Goal: Communication & Community: Answer question/provide support

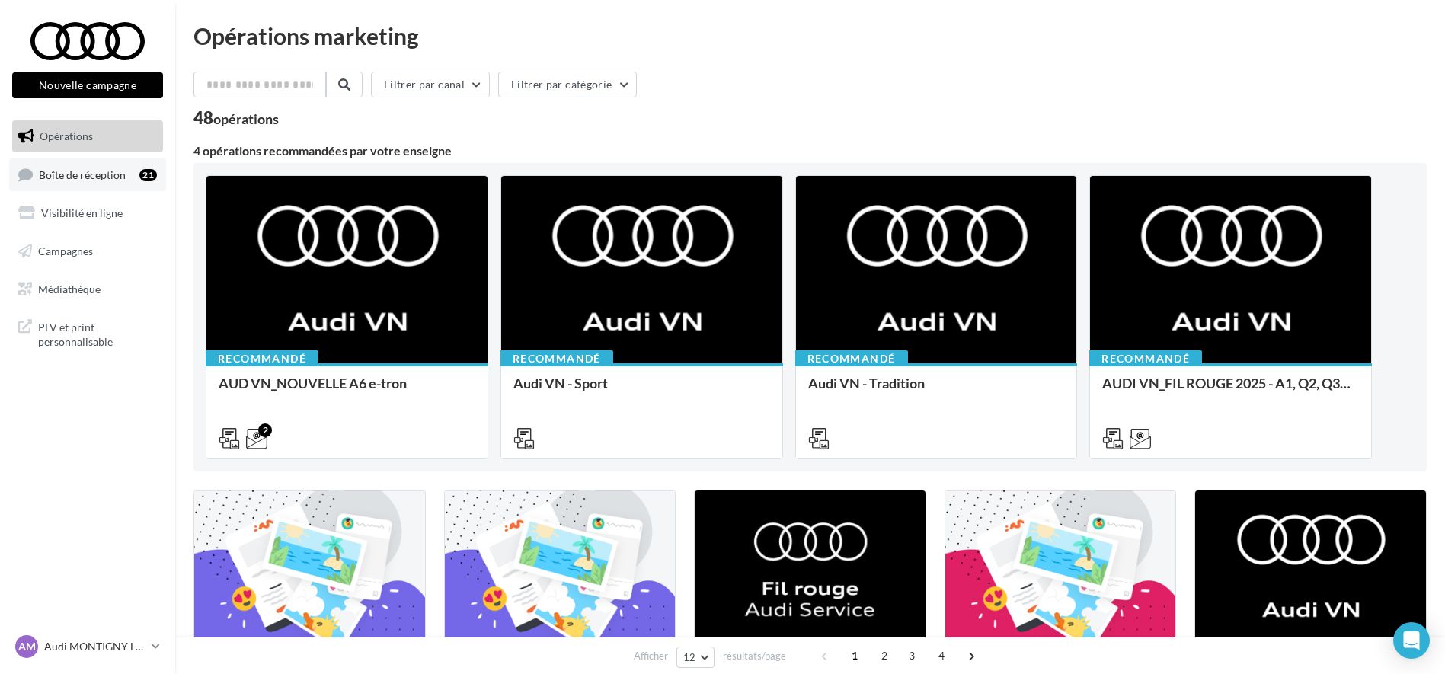
click at [82, 173] on span "Boîte de réception" at bounding box center [82, 174] width 87 height 13
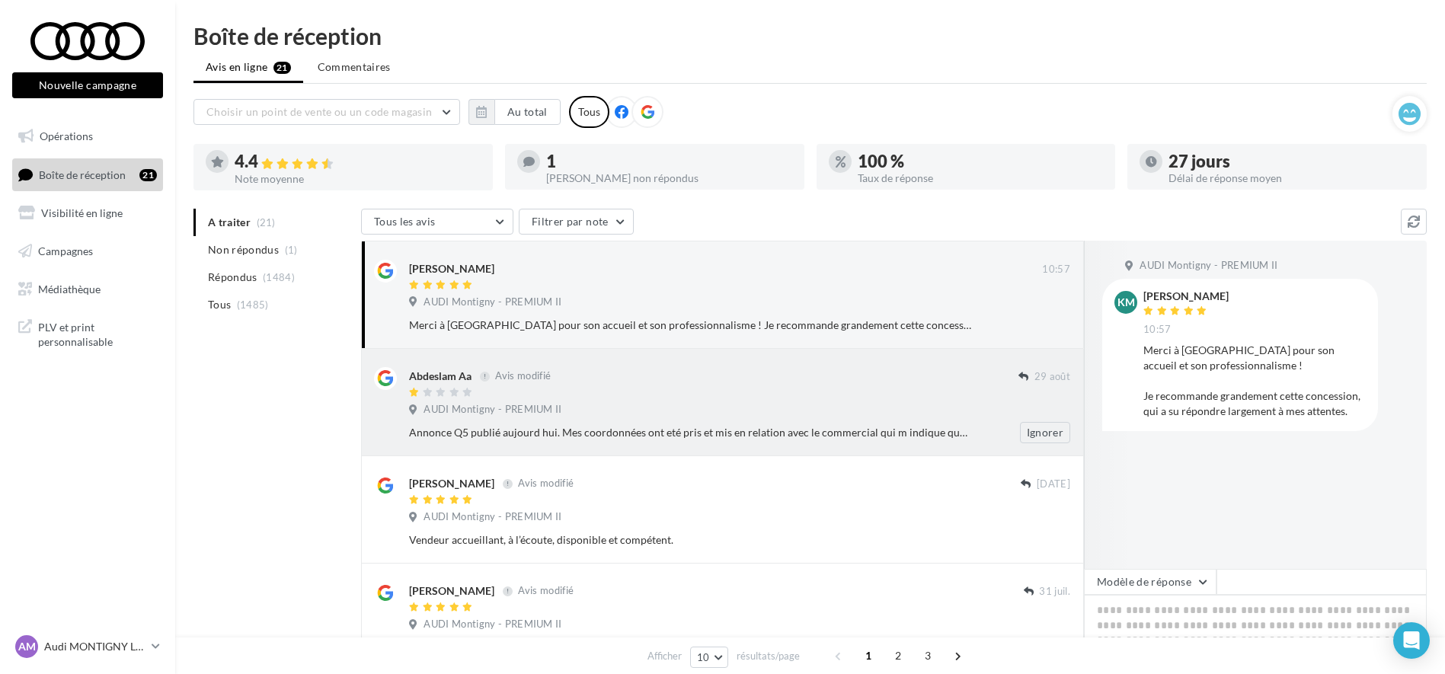
click at [669, 398] on div at bounding box center [713, 393] width 609 height 13
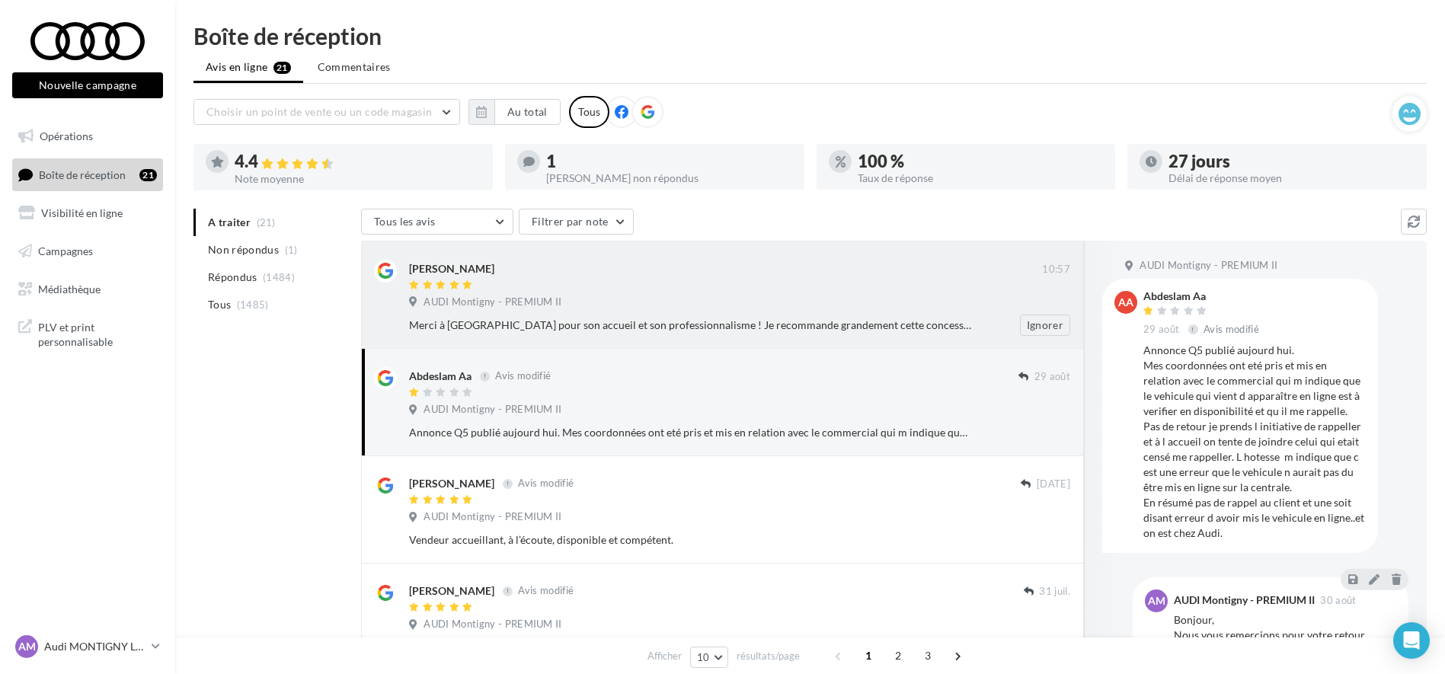
click at [779, 308] on div "AUDI Montigny - PREMIUM II" at bounding box center [739, 304] width 661 height 17
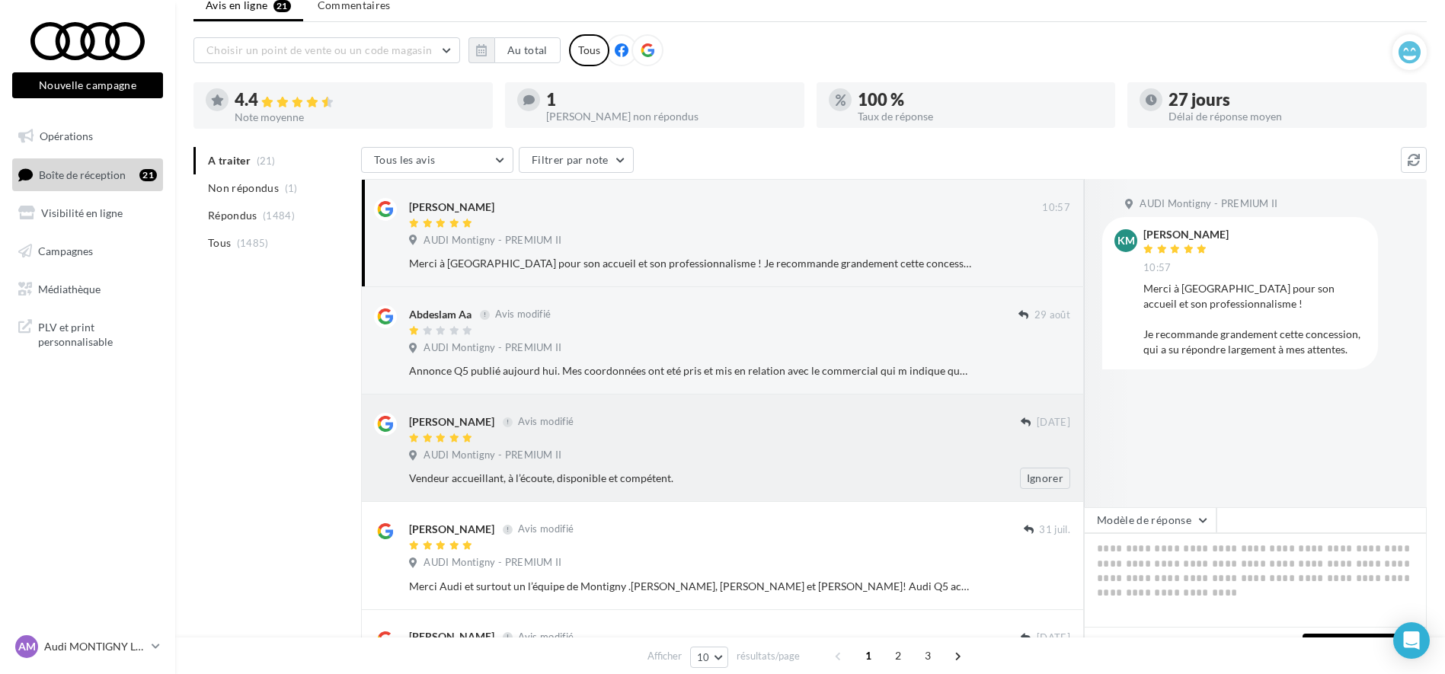
scroll to position [95, 0]
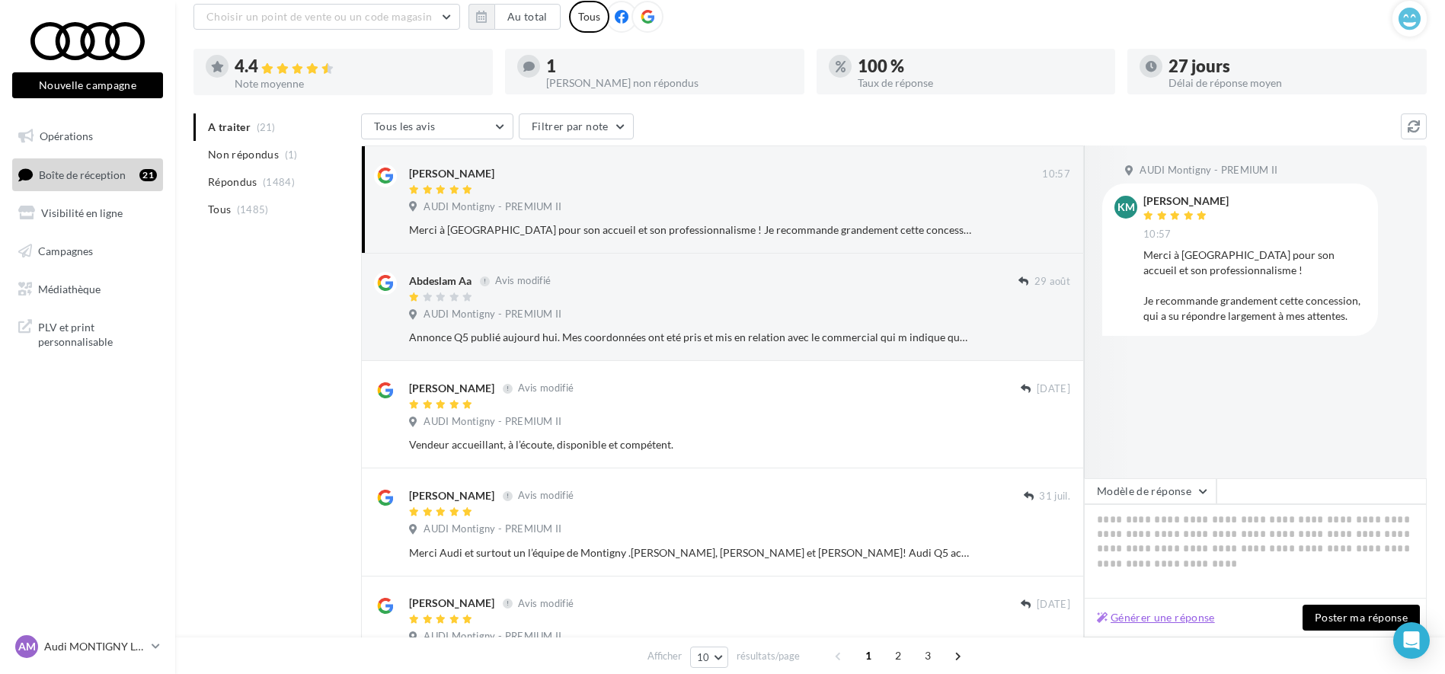
click at [1155, 618] on button "Générer une réponse" at bounding box center [1156, 618] width 130 height 18
type textarea "**********"
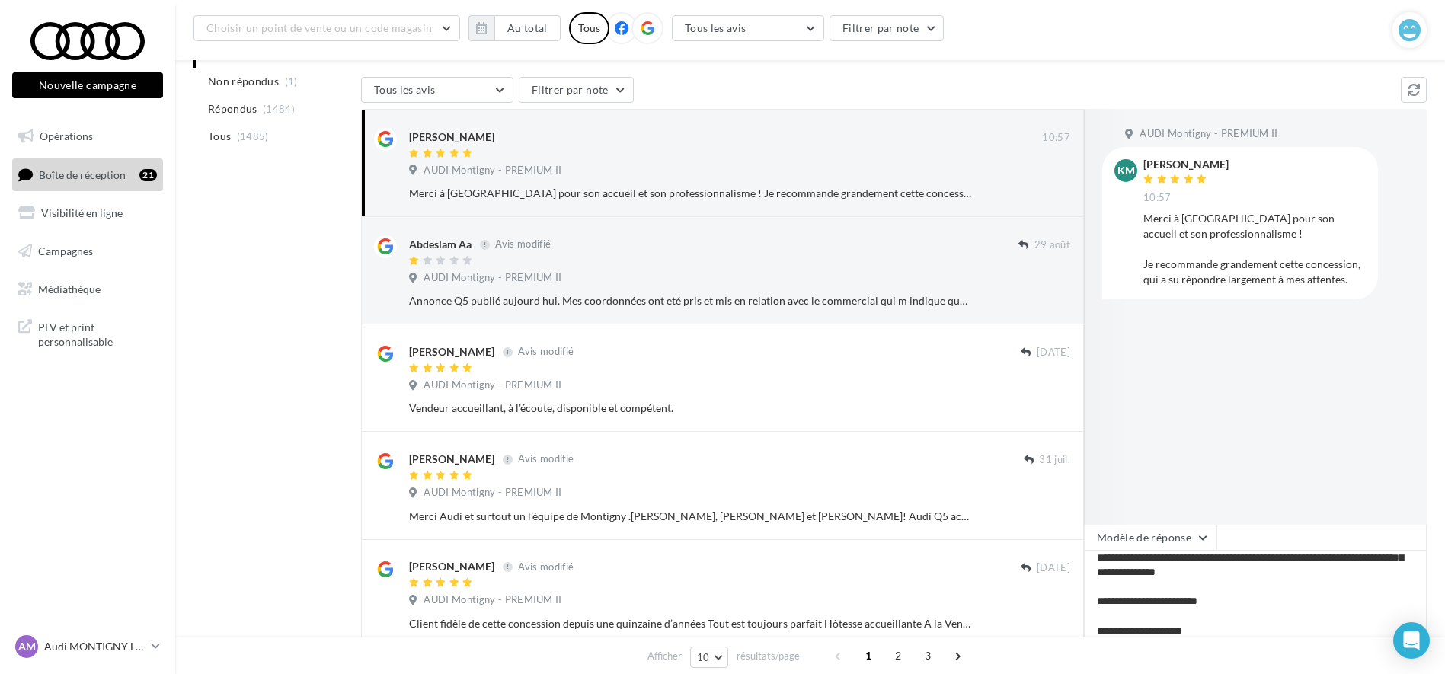
scroll to position [190, 0]
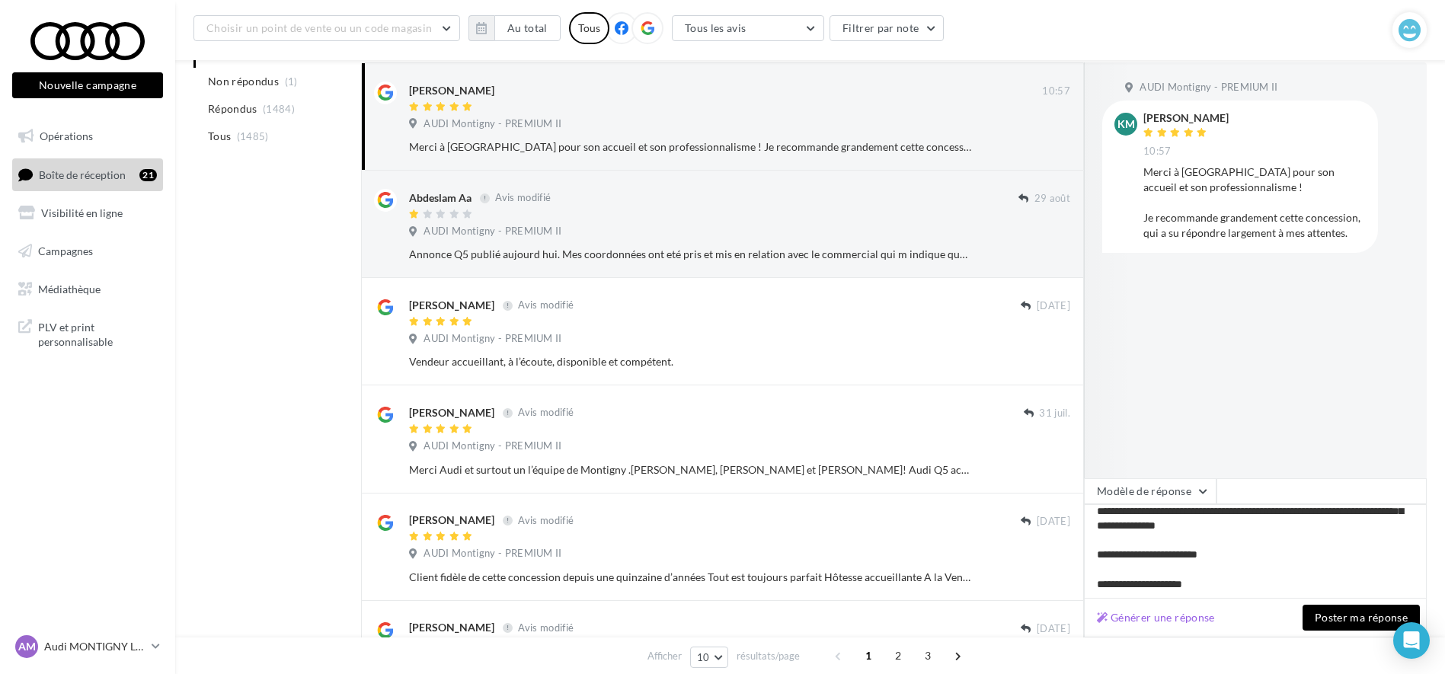
click at [1321, 616] on button "Poster ma réponse" at bounding box center [1361, 618] width 117 height 26
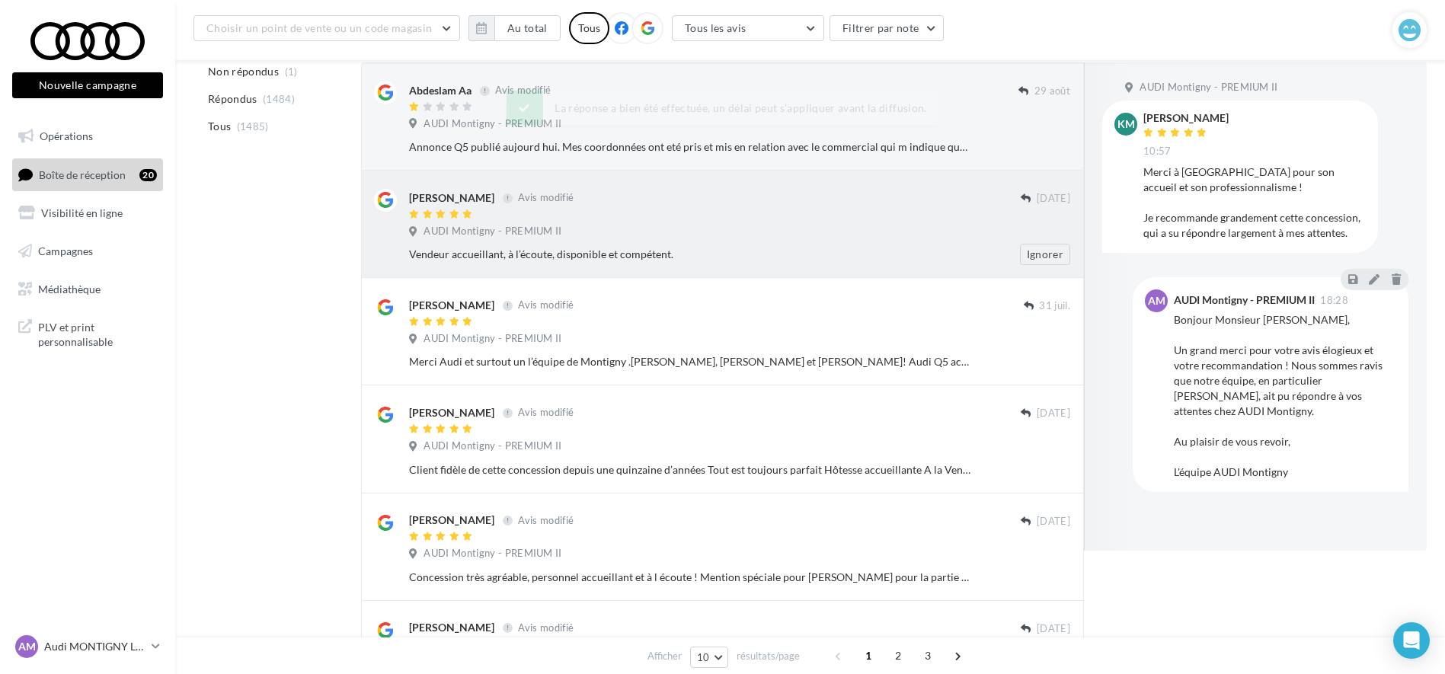
scroll to position [0, 0]
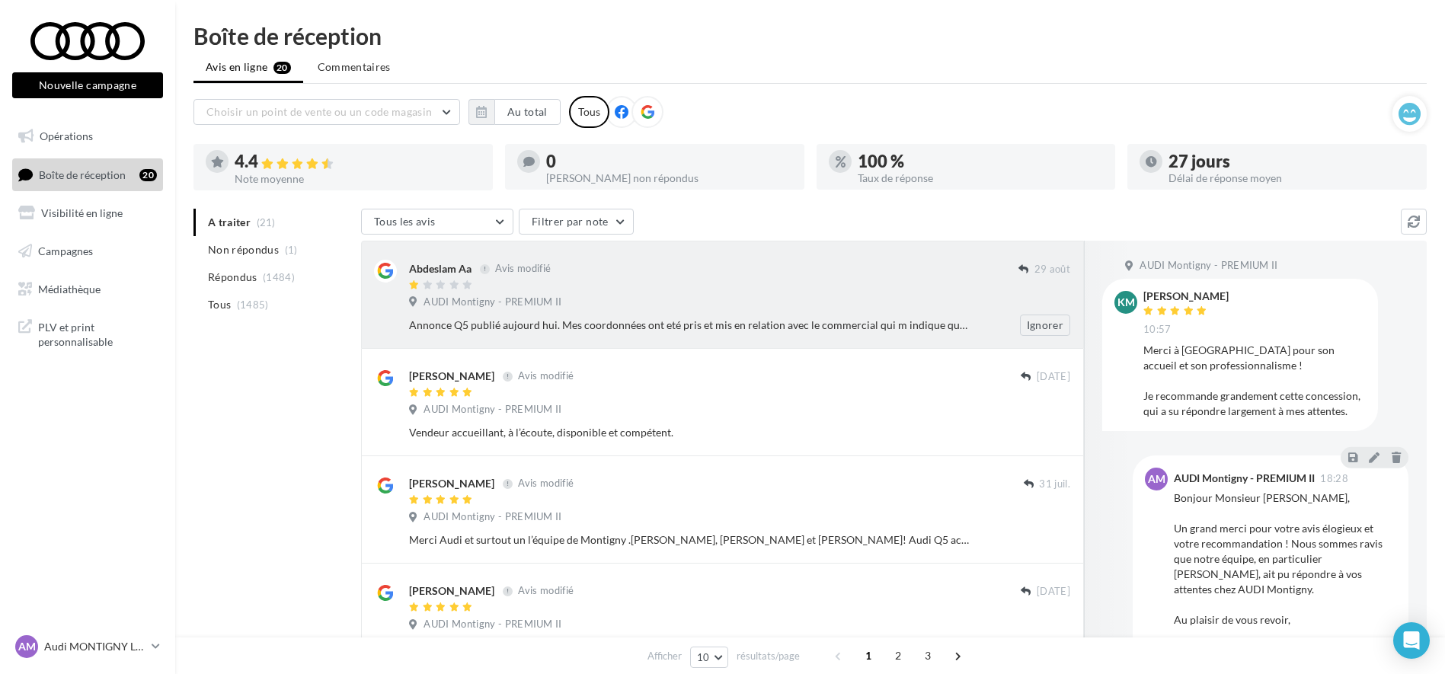
click at [752, 322] on div "Annonce Q5 publié aujourd hui. Mes coordonnées ont eté pris et mis en relation …" at bounding box center [690, 325] width 562 height 15
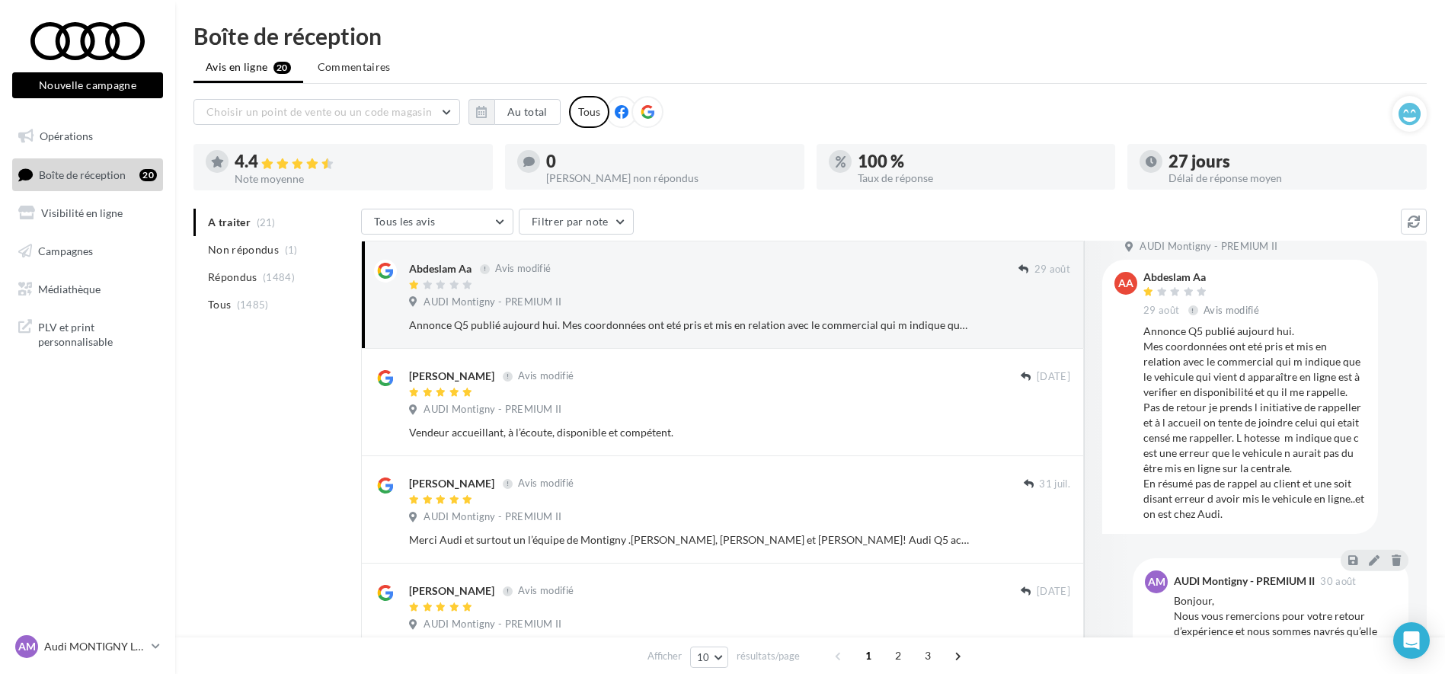
scroll to position [36, 0]
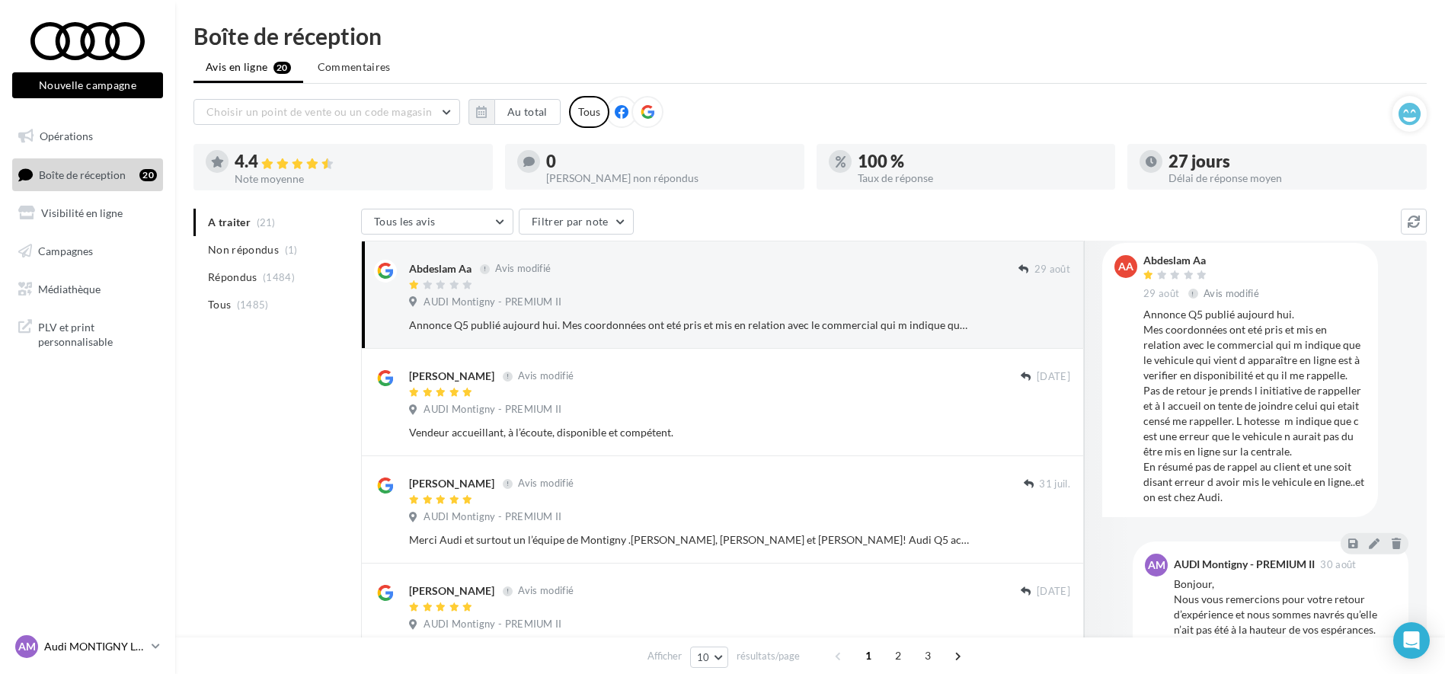
click at [93, 634] on link "AM Audi MONTIGNY LE BRETONNE audi-[GEOGRAPHIC_DATA]" at bounding box center [87, 646] width 151 height 29
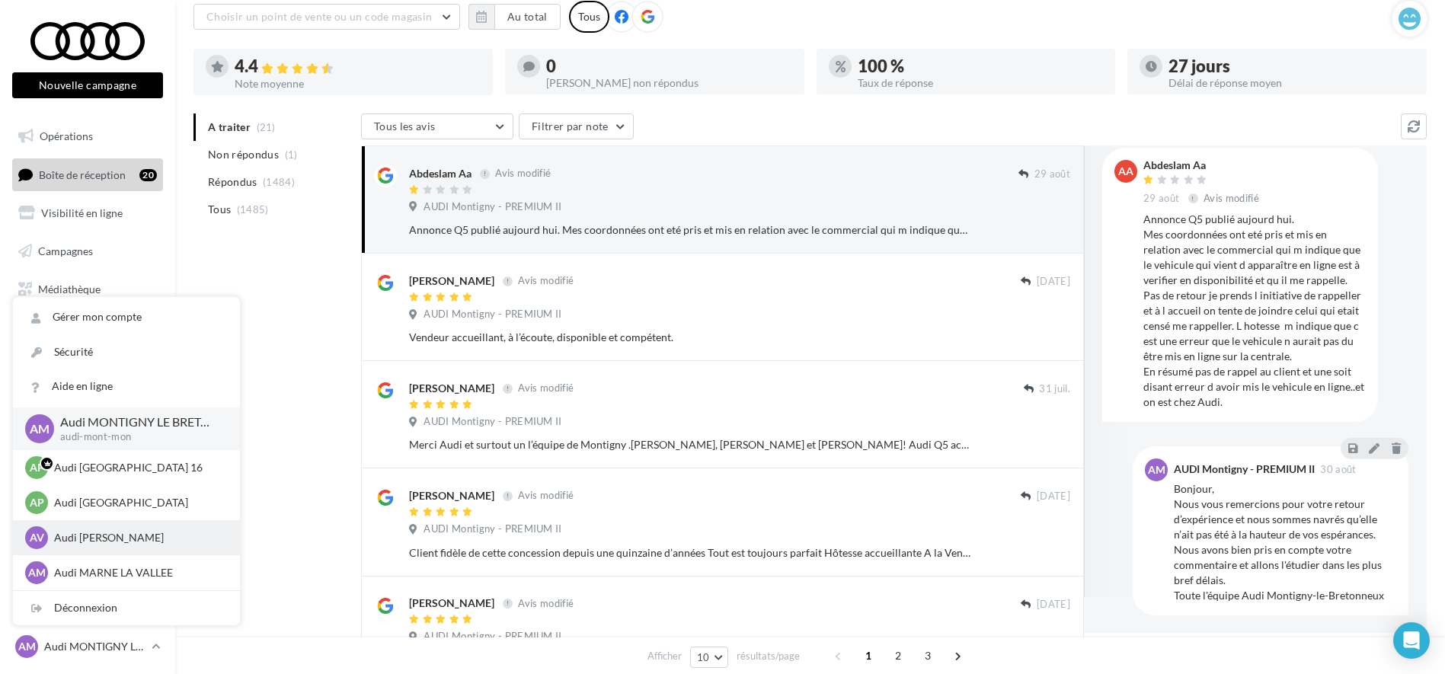
scroll to position [31, 0]
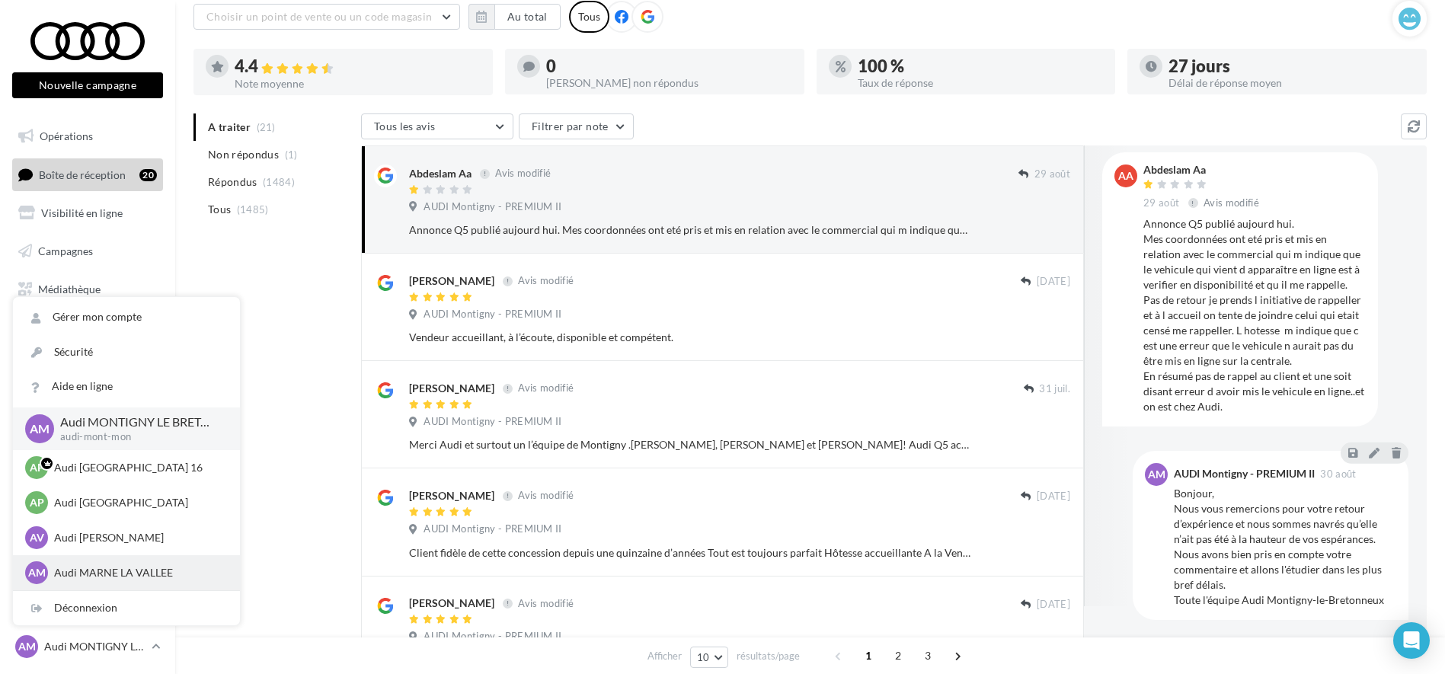
click at [95, 569] on p "Audi MARNE LA VALLEE" at bounding box center [138, 572] width 168 height 15
